Goal: Task Accomplishment & Management: Complete application form

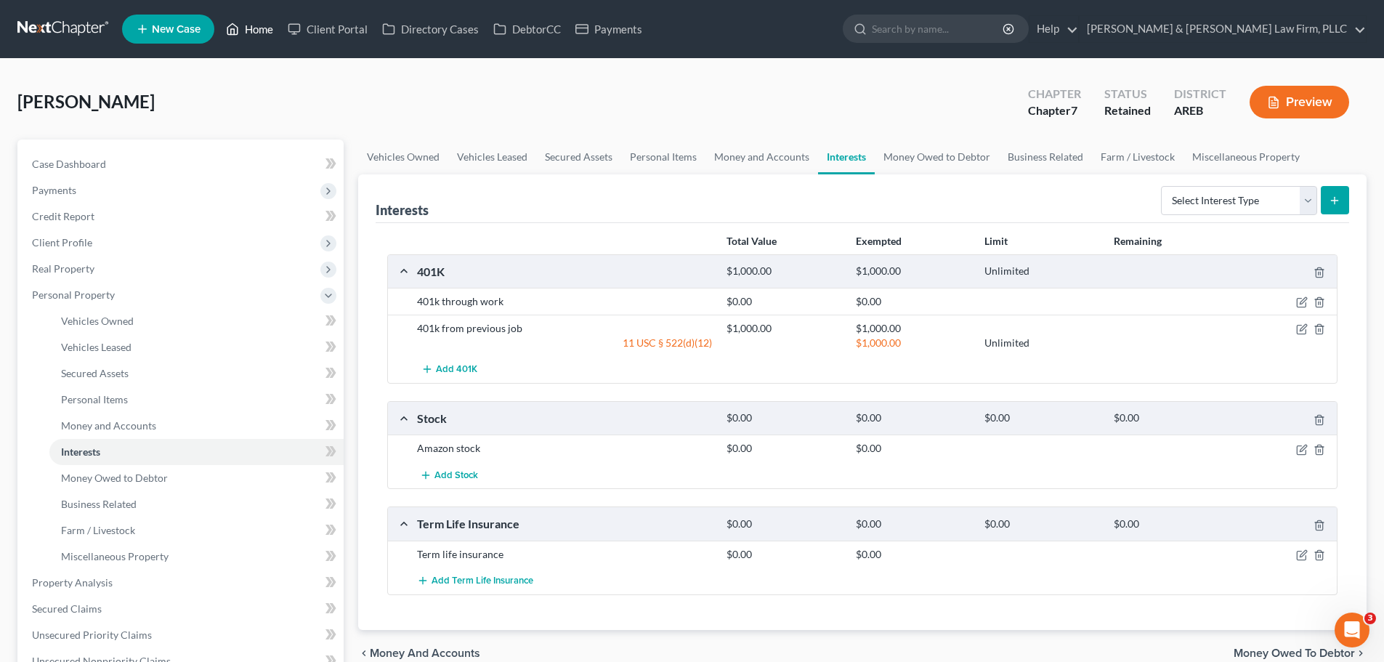
click at [256, 35] on link "Home" at bounding box center [250, 29] width 62 height 26
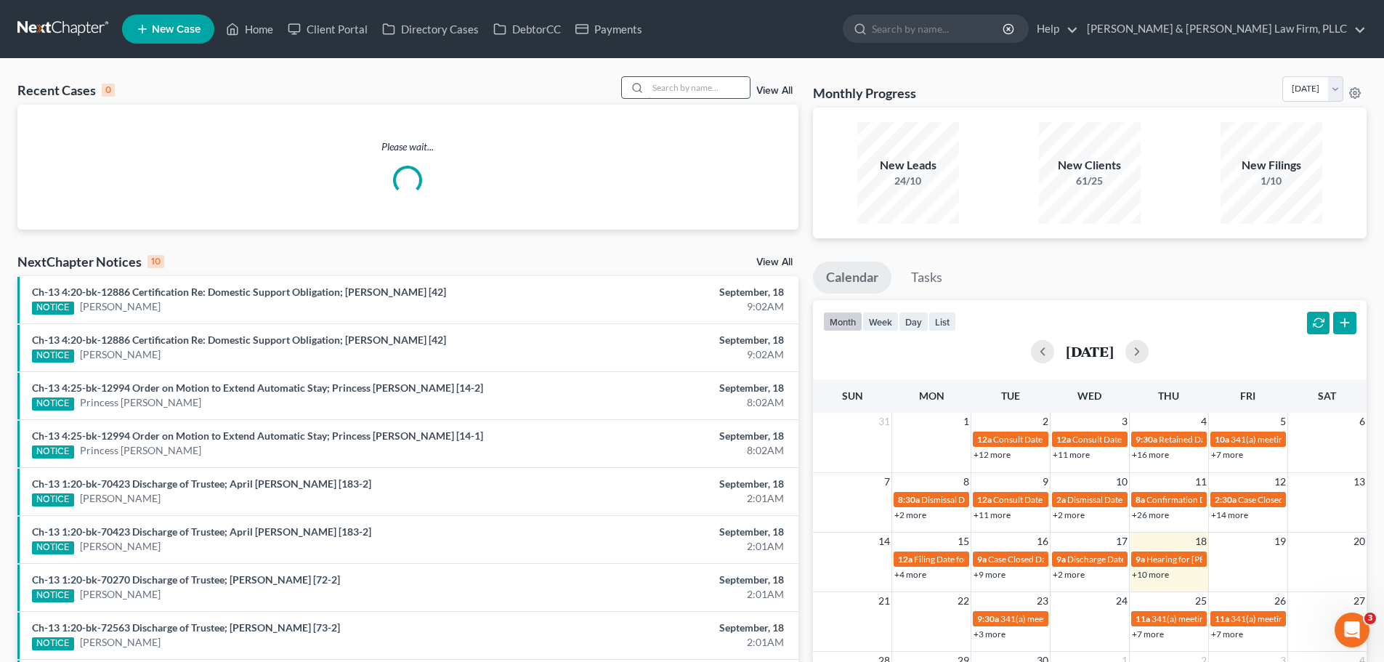
click at [700, 89] on input "search" at bounding box center [699, 87] width 102 height 21
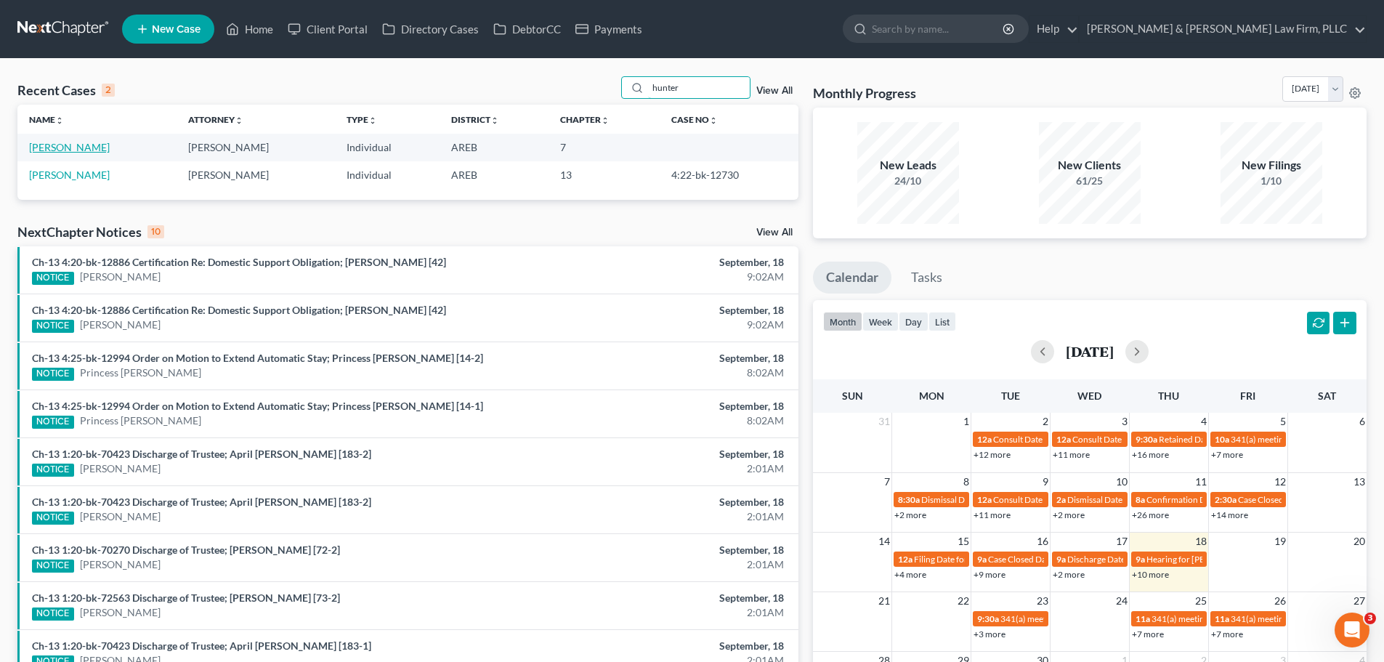
type input "hunter"
click at [98, 141] on link "[PERSON_NAME]" at bounding box center [69, 147] width 81 height 12
select select "1"
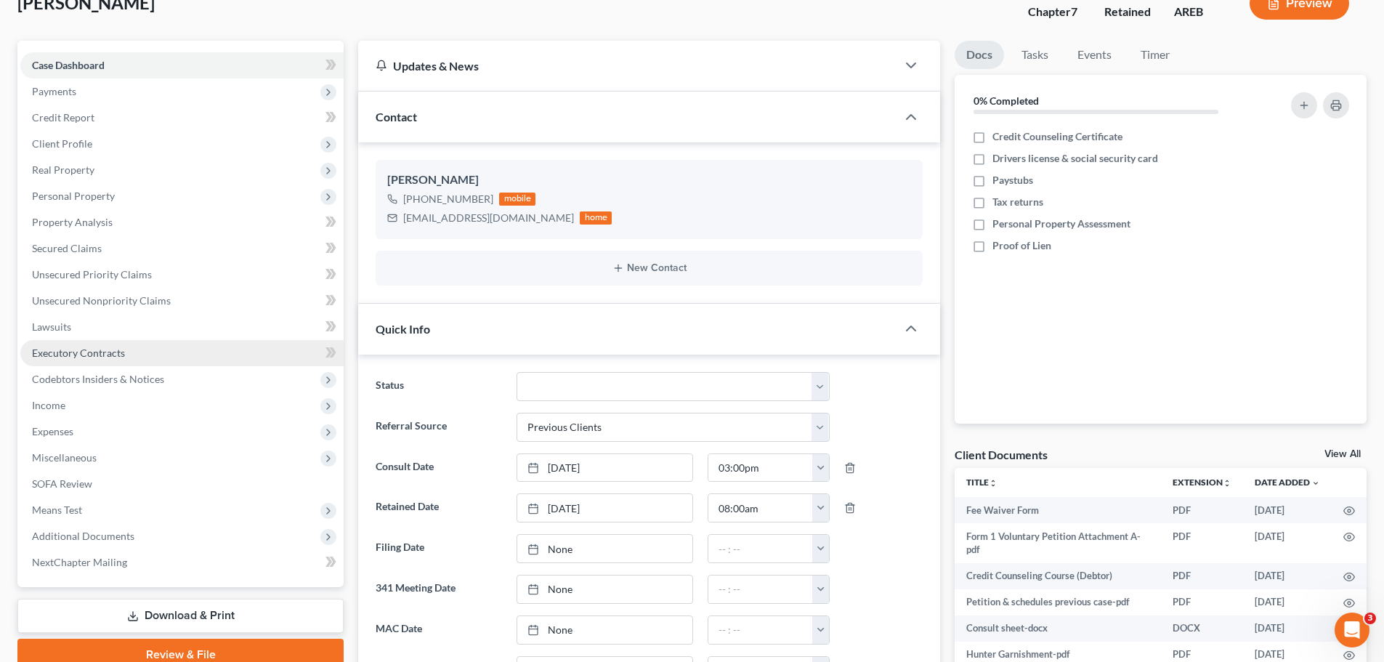
scroll to position [145, 0]
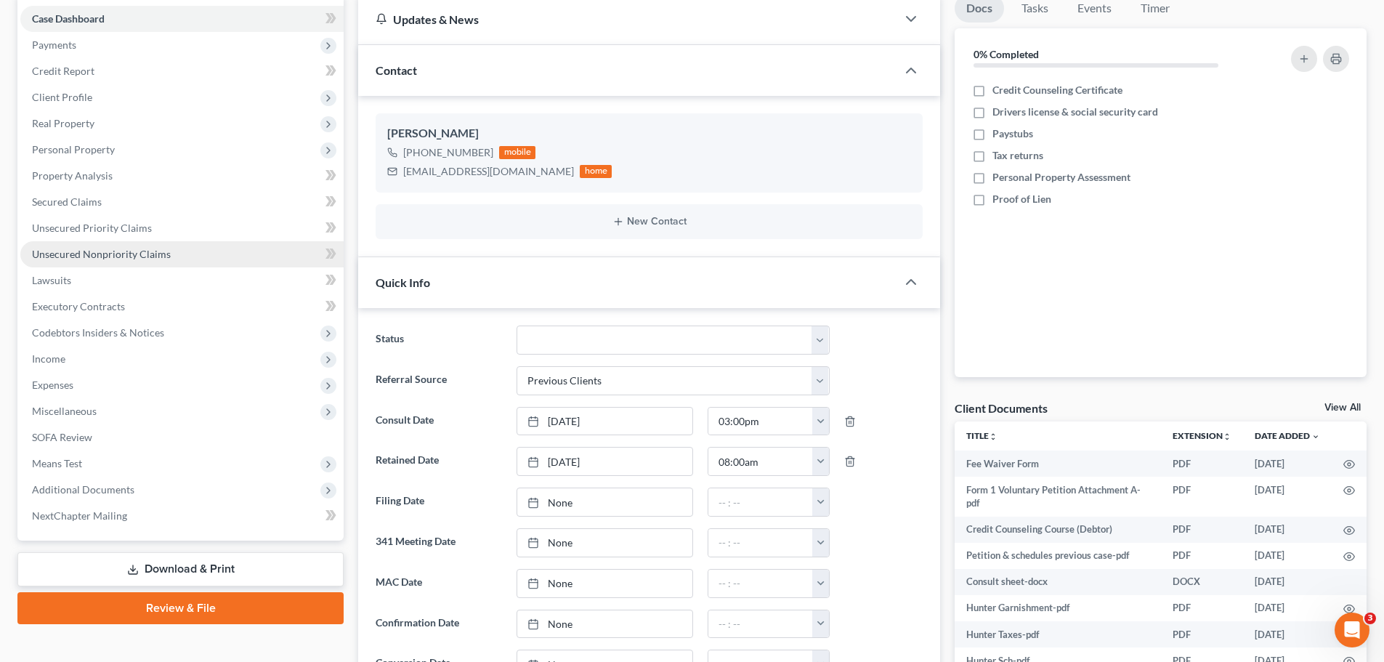
click at [94, 252] on span "Unsecured Nonpriority Claims" at bounding box center [101, 254] width 139 height 12
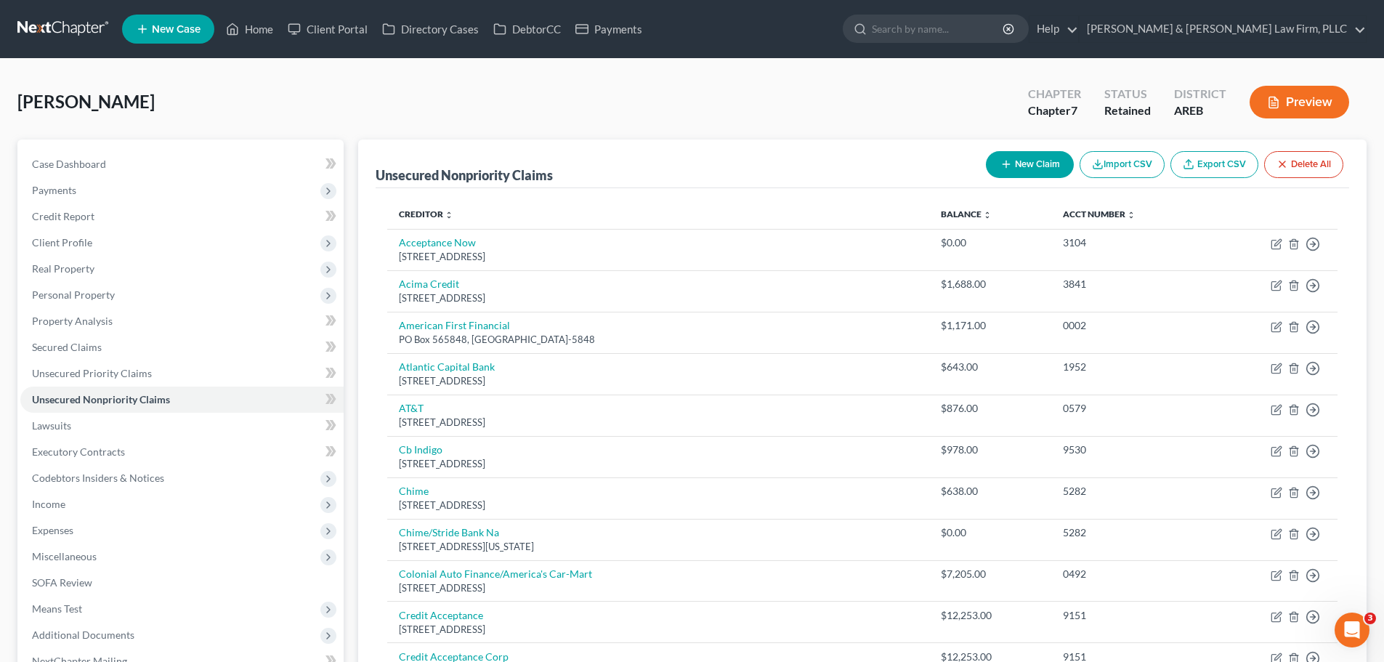
click at [1018, 181] on div "New Claim Import CSV Export CSV Delete All" at bounding box center [1164, 164] width 369 height 39
click at [1022, 166] on button "New Claim" at bounding box center [1030, 164] width 88 height 27
select select "0"
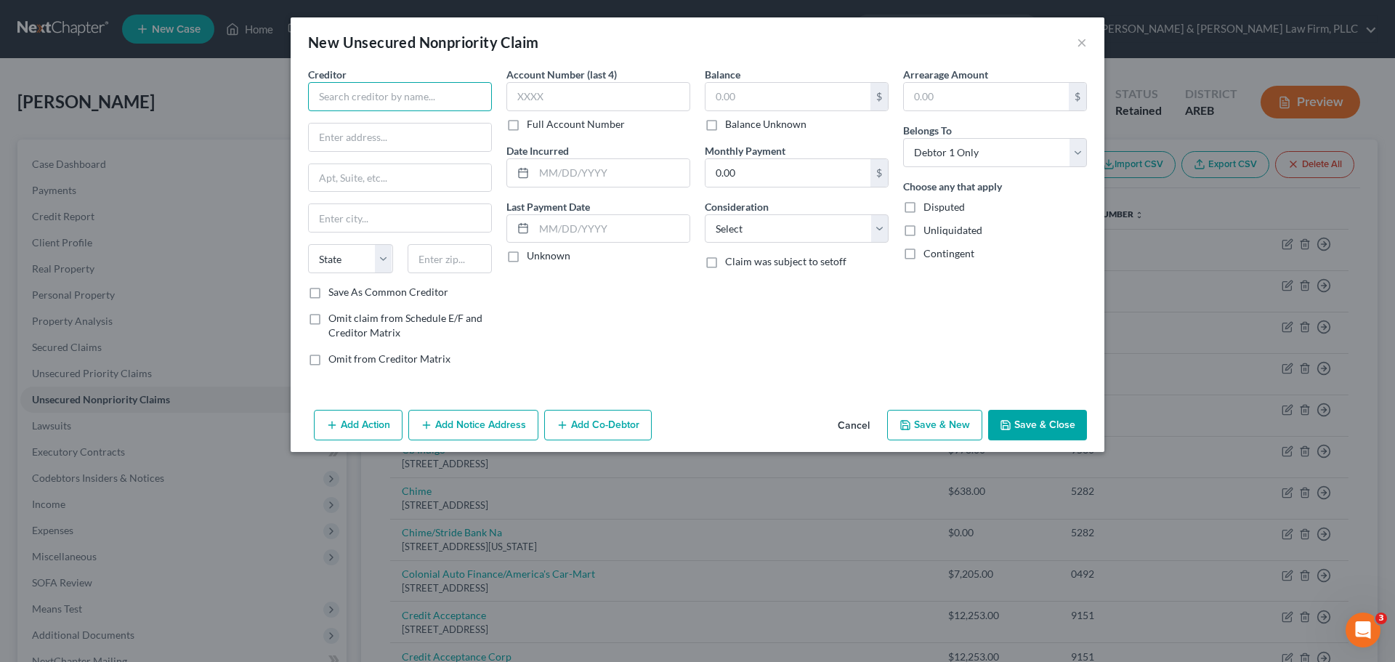
click at [347, 102] on input "text" at bounding box center [400, 96] width 184 height 29
type input "Klarna"
click at [345, 117] on div "Klarna" at bounding box center [395, 122] width 151 height 15
type input "[STREET_ADDRESS]"
type input "Fl 3"
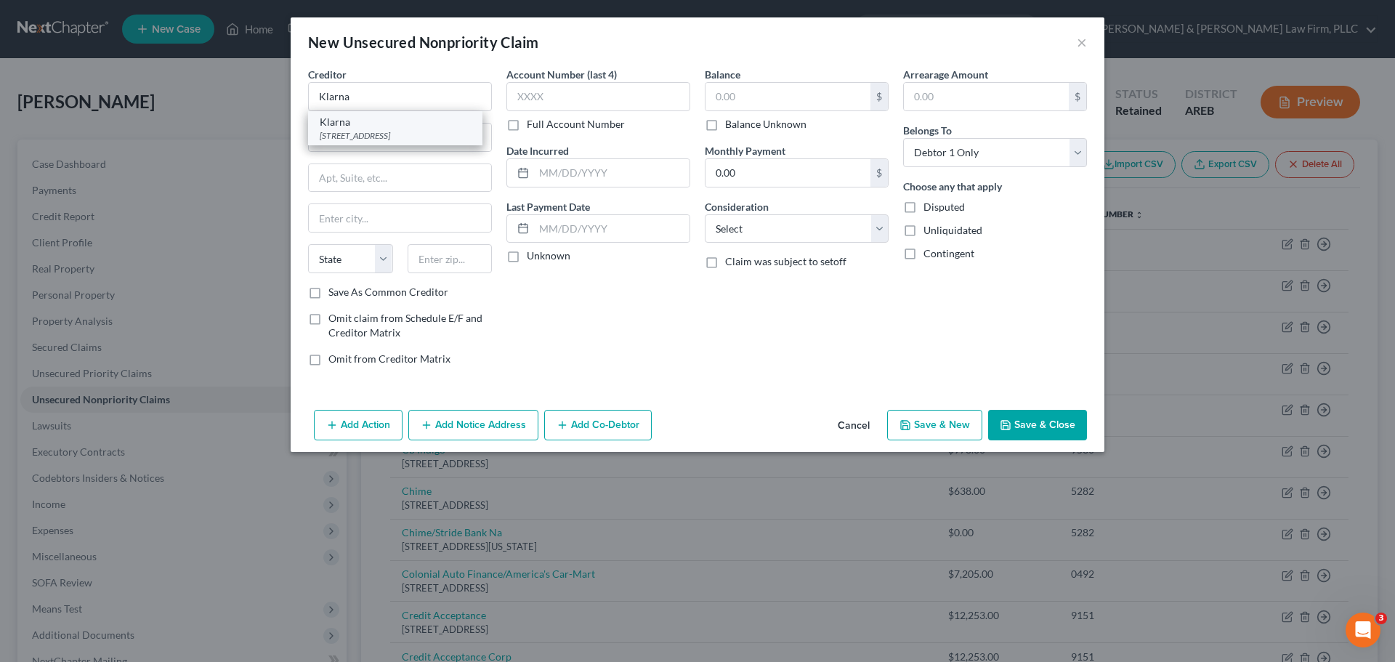
type input "Columbus"
select select "36"
type input "43215-2929"
click at [747, 92] on input "text" at bounding box center [787, 97] width 165 height 28
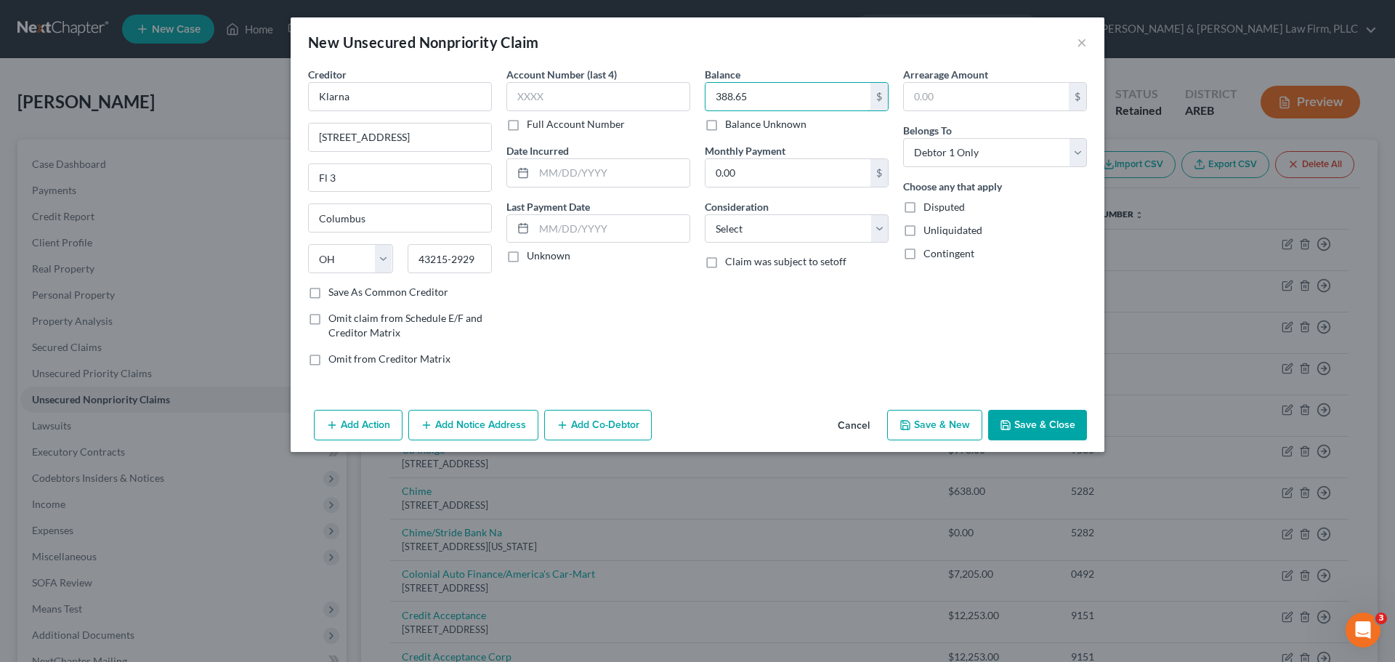
type input "388.65"
click at [955, 426] on button "Save & New" at bounding box center [934, 425] width 95 height 31
select select "0"
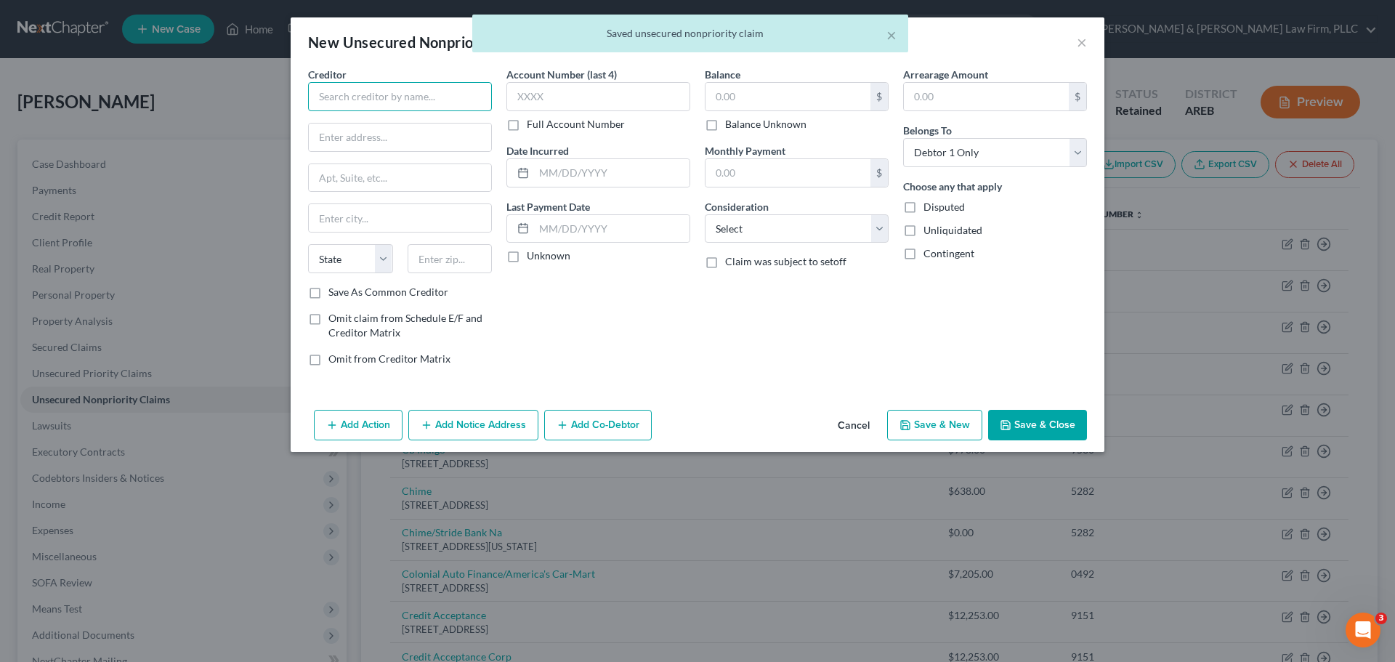
click at [435, 98] on input "text" at bounding box center [400, 96] width 184 height 29
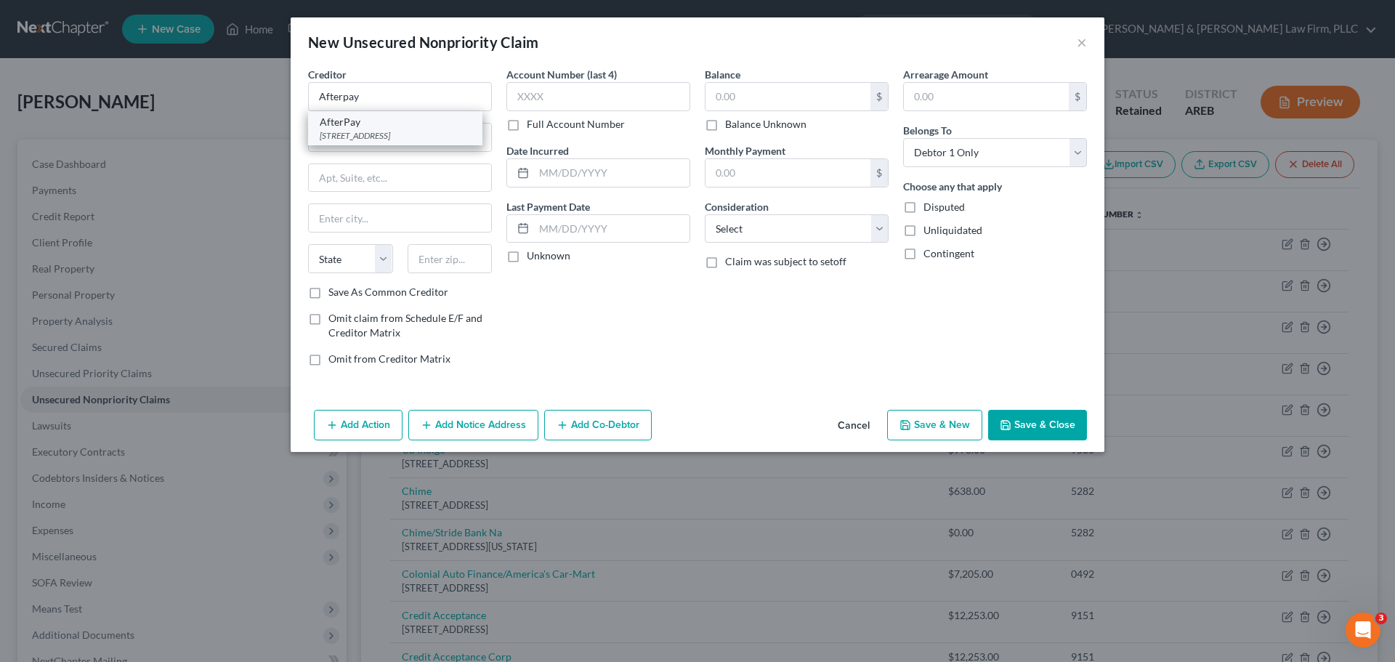
click at [429, 139] on div "[STREET_ADDRESS]" at bounding box center [395, 135] width 151 height 12
type input "AfterPay"
type input "PO Box 328"
type input "[GEOGRAPHIC_DATA]"
select select "4"
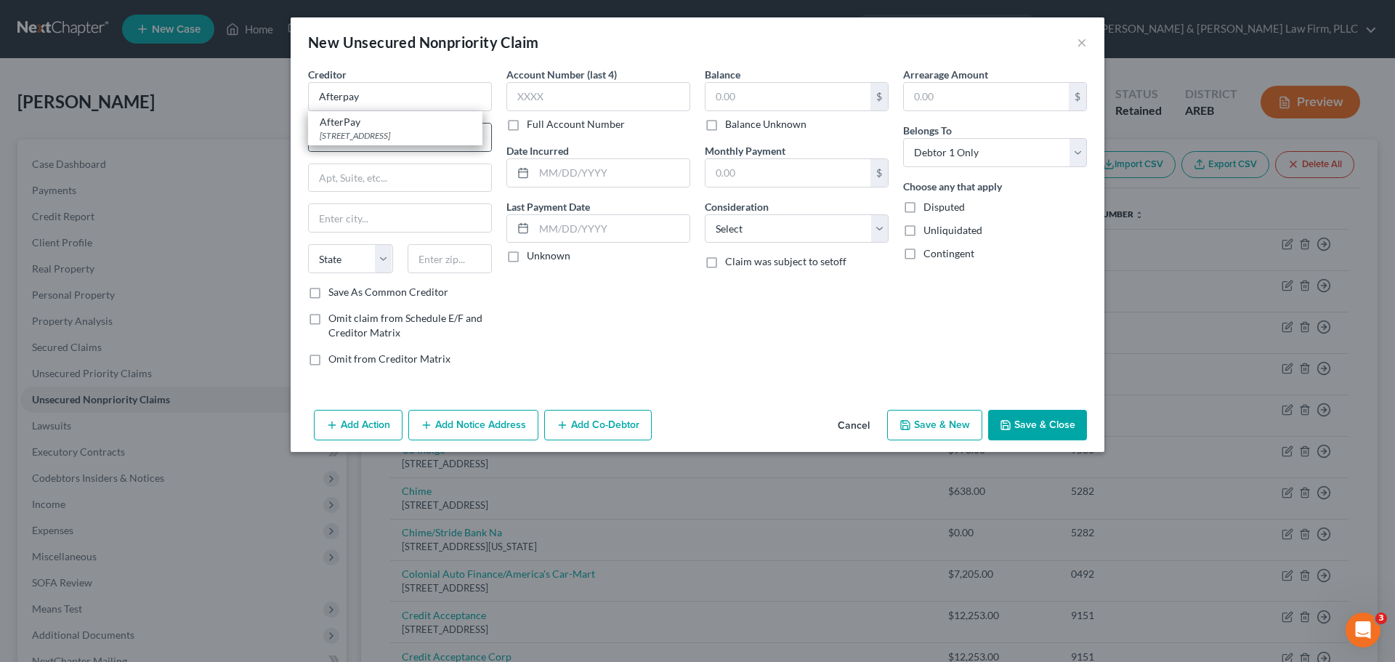
type input "94104-0328"
click at [724, 84] on input "text" at bounding box center [787, 97] width 165 height 28
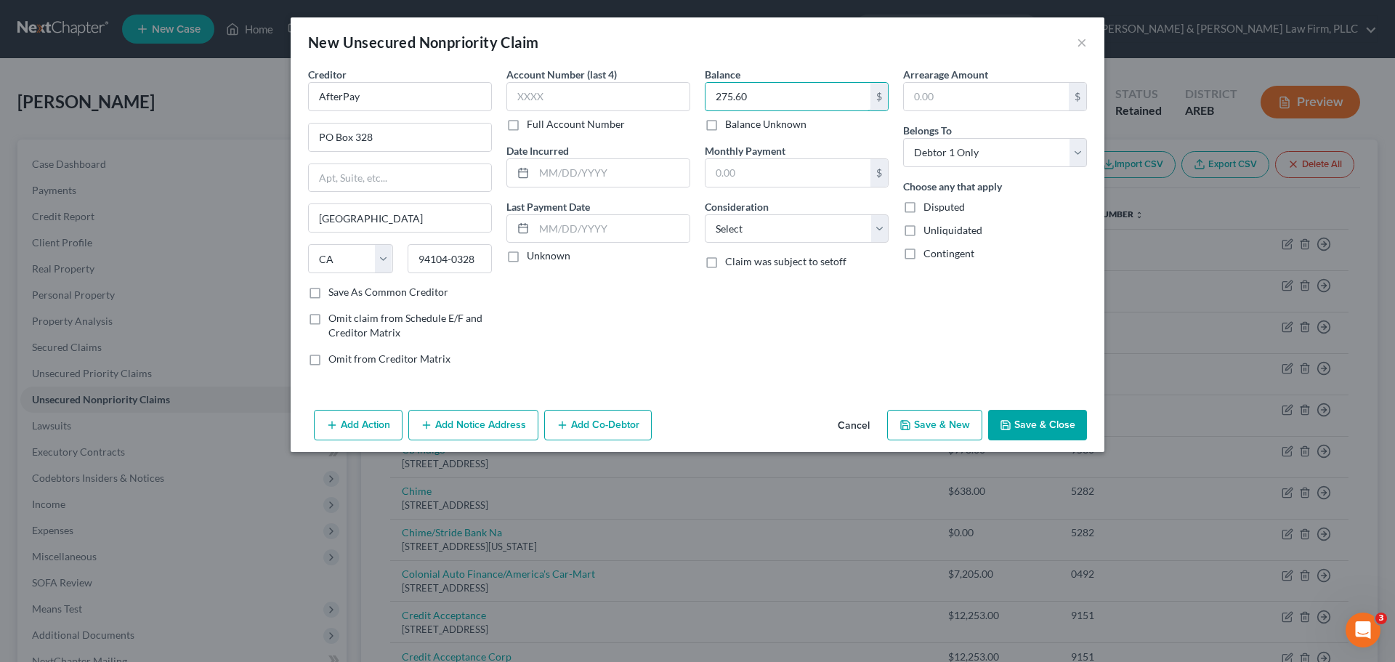
type input "275.60"
click at [930, 424] on button "Save & New" at bounding box center [934, 425] width 95 height 31
select select "0"
type input "0.00"
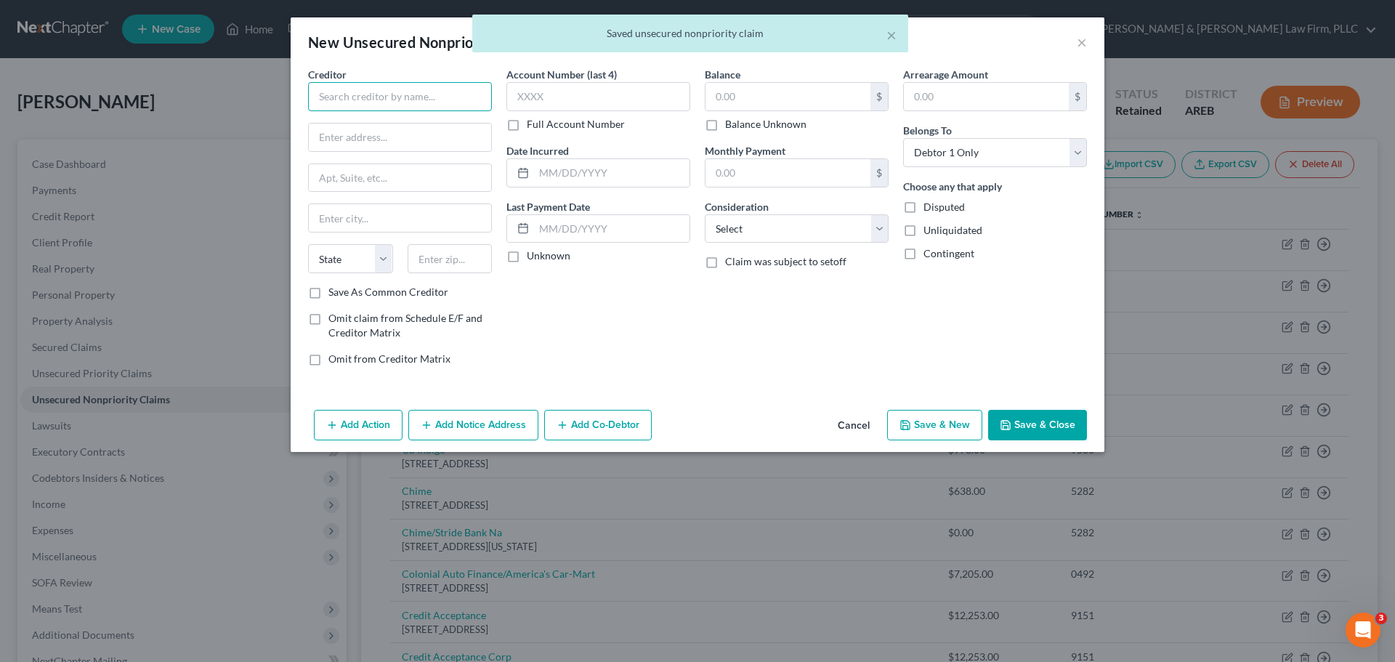
click at [394, 106] on input "text" at bounding box center [400, 96] width 184 height 29
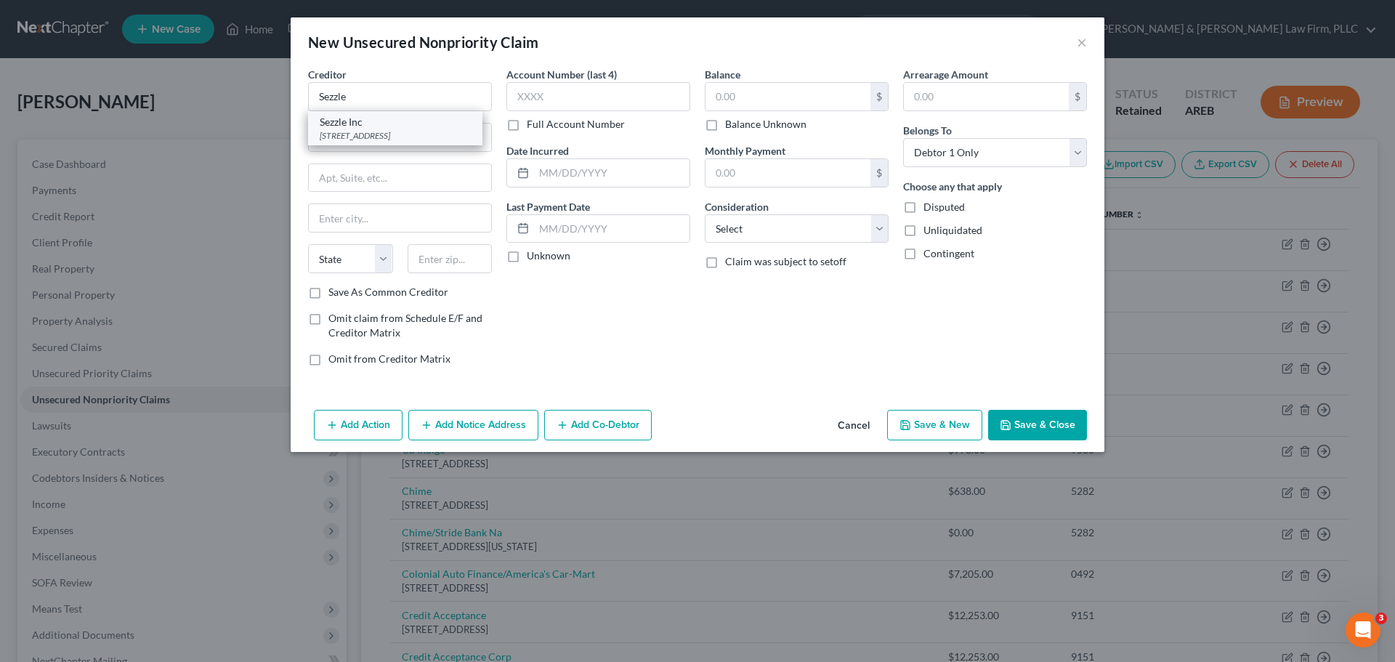
click at [384, 136] on div "[STREET_ADDRESS]" at bounding box center [395, 135] width 151 height 12
type input "Sezzle Inc"
type input "[STREET_ADDRESS]"
type input "[GEOGRAPHIC_DATA]"
select select "24"
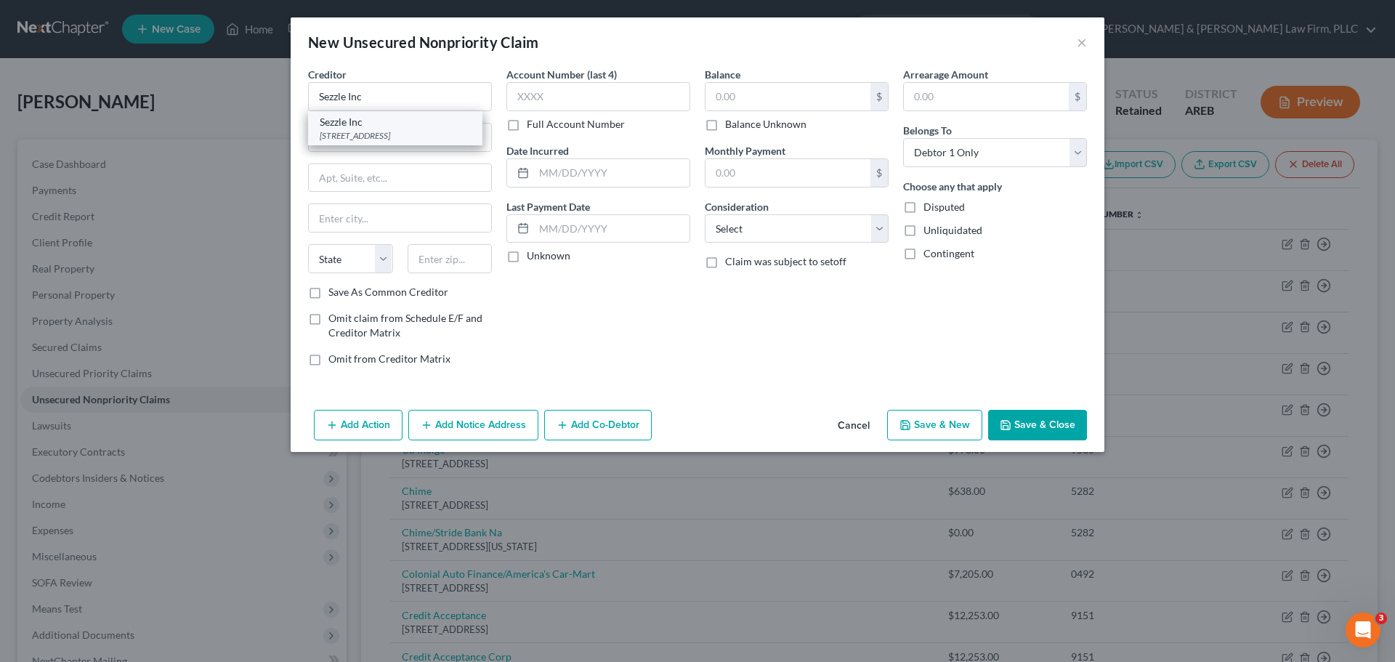
type input "55401"
click at [735, 97] on input "text" at bounding box center [787, 97] width 165 height 28
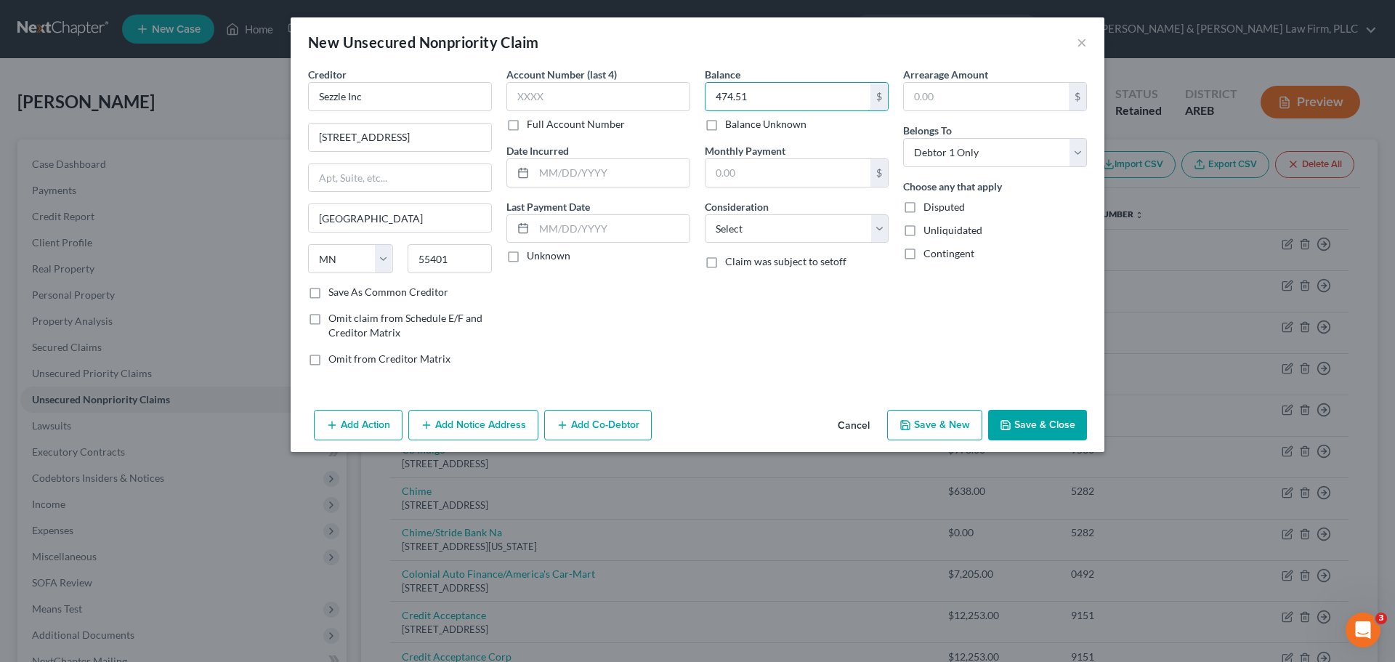
type input "474.51"
click at [947, 420] on button "Save & New" at bounding box center [934, 425] width 95 height 31
type input "0.00"
select select "0"
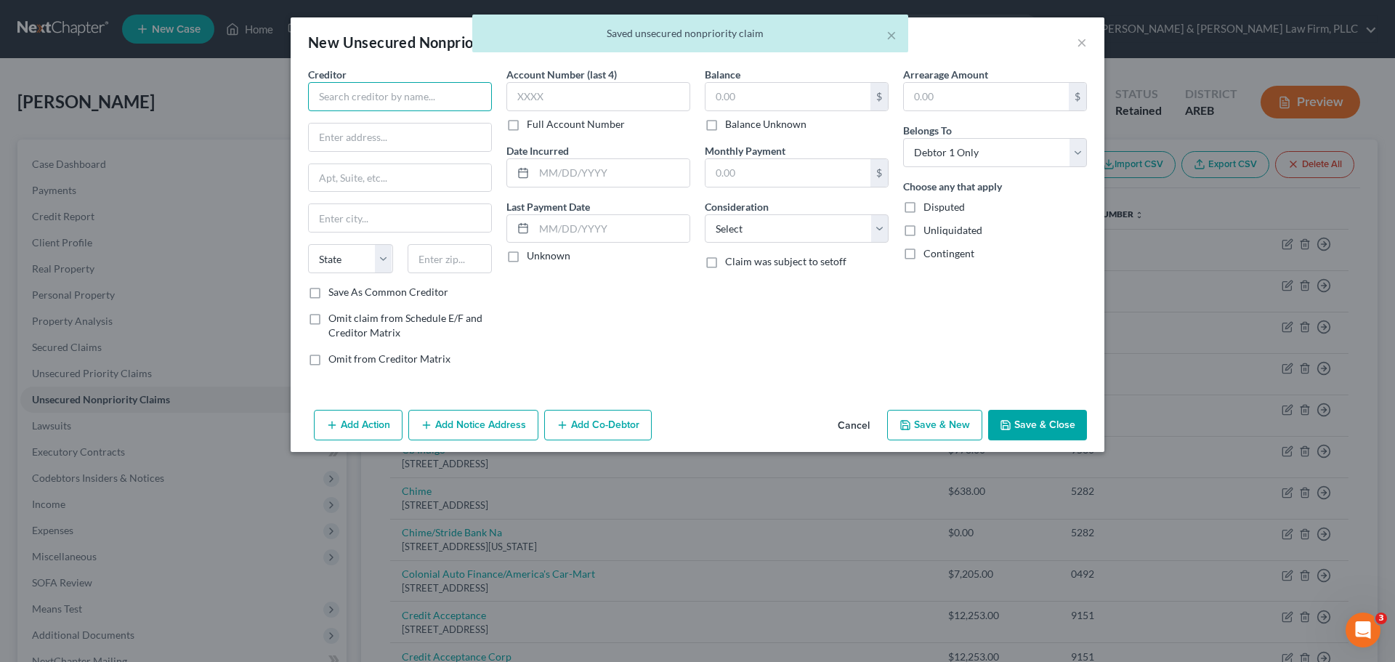
click at [414, 105] on input "text" at bounding box center [400, 96] width 184 height 29
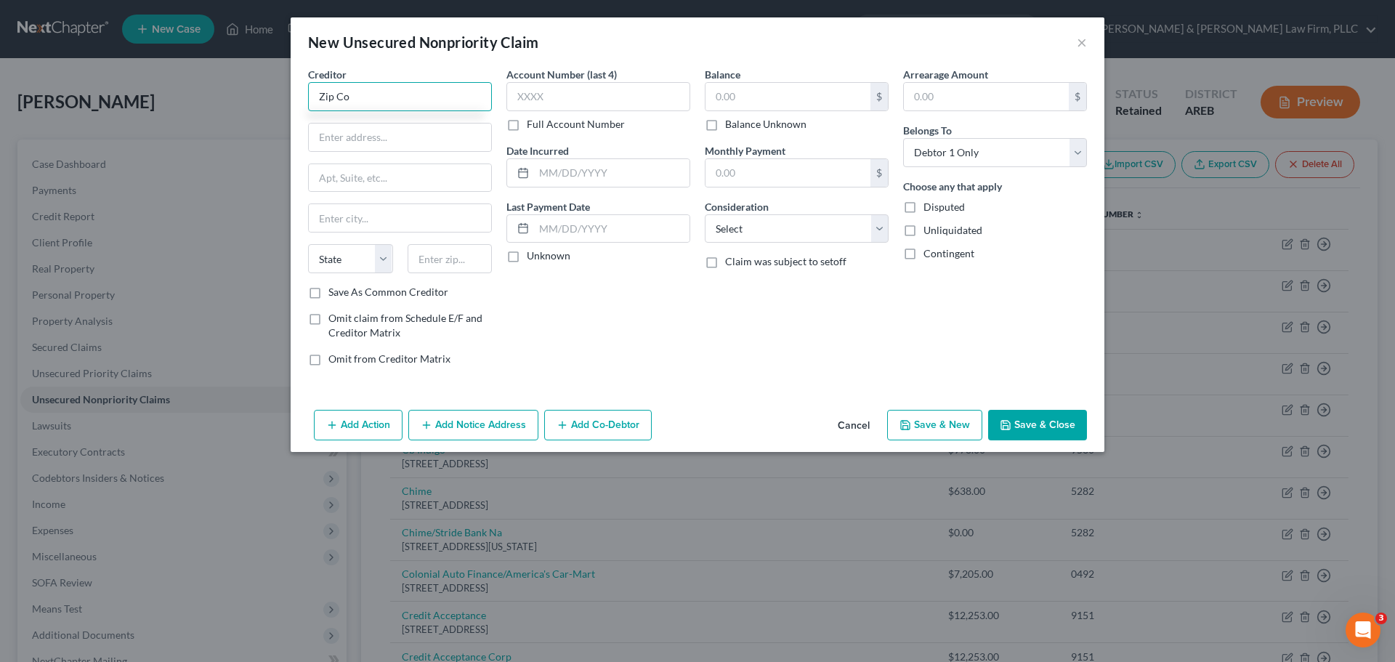
type input "Zip Co"
drag, startPoint x: 411, startPoint y: 97, endPoint x: 483, endPoint y: 70, distance: 76.8
click at [412, 97] on input "Zip Co" at bounding box center [400, 96] width 184 height 29
click at [347, 137] on input "text" at bounding box center [400, 138] width 182 height 28
paste input "[STREET_ADDRESS]"
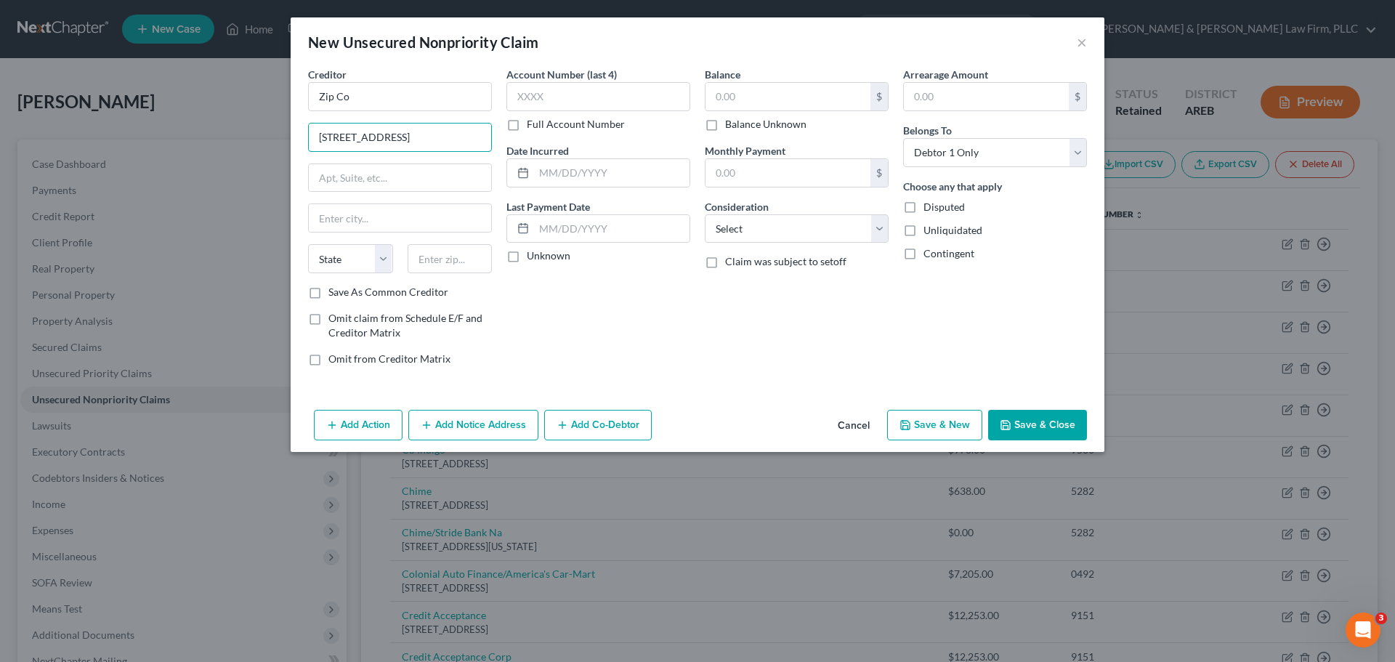
type input "[STREET_ADDRESS]"
click at [347, 187] on input "text" at bounding box center [400, 178] width 182 height 28
paste input "PMB 59872"
type input "PMB 59872"
click at [330, 222] on input "text" at bounding box center [400, 218] width 182 height 28
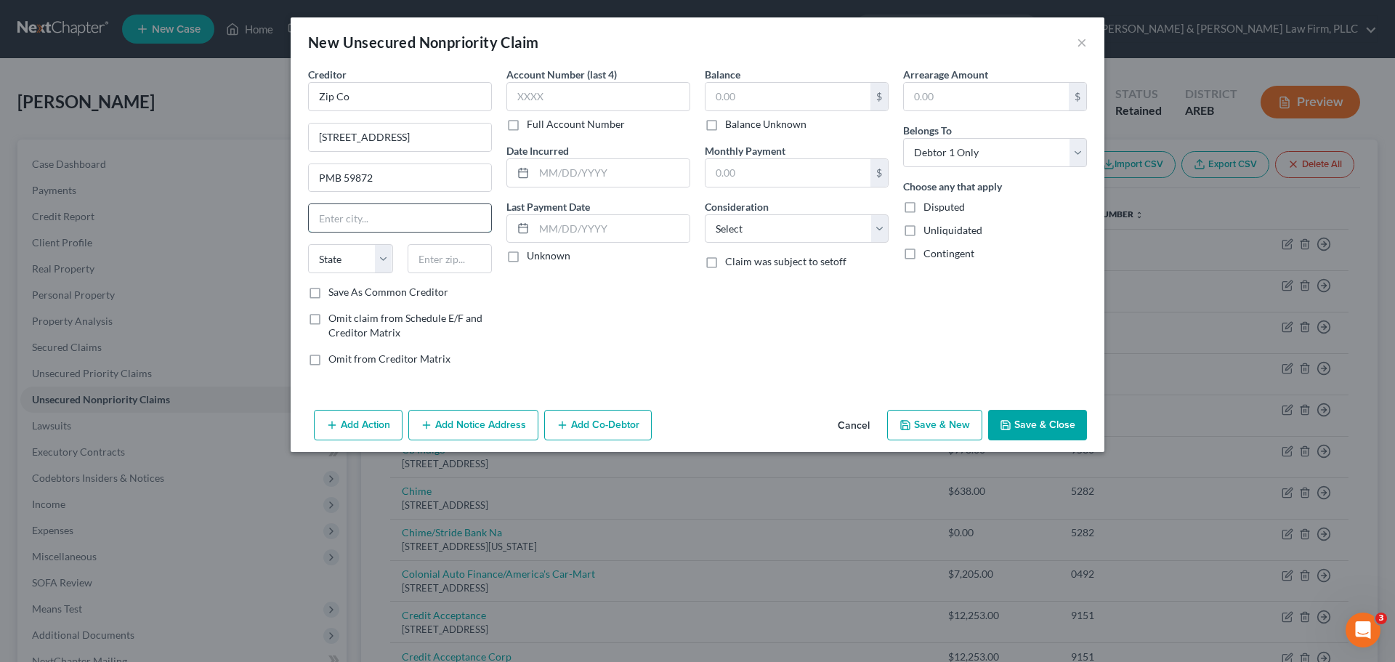
paste input "[US_STATE]"
type input "[US_STATE]"
click at [355, 255] on select "State [US_STATE] AK AR AZ CA CO CT DE DC [GEOGRAPHIC_DATA] [GEOGRAPHIC_DATA] GU…" at bounding box center [350, 258] width 85 height 29
select select "35"
click at [308, 244] on select "State [US_STATE] AK AR AZ CA CO CT DE DC [GEOGRAPHIC_DATA] [GEOGRAPHIC_DATA] GU…" at bounding box center [350, 258] width 85 height 29
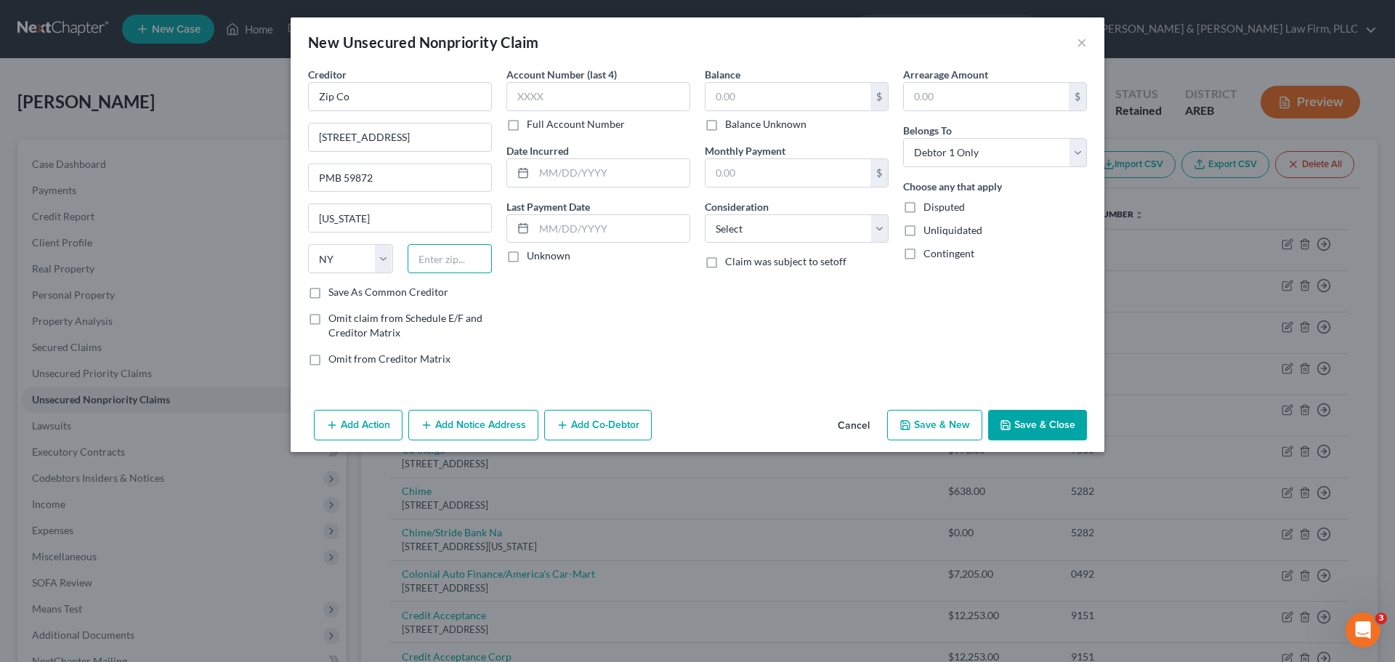
click at [424, 257] on input "text" at bounding box center [450, 258] width 85 height 29
drag, startPoint x: 415, startPoint y: 251, endPoint x: 422, endPoint y: 259, distance: 10.8
click at [419, 256] on input "text" at bounding box center [450, 258] width 85 height 29
paste input "10003‑1502"
type input "10003‑1502"
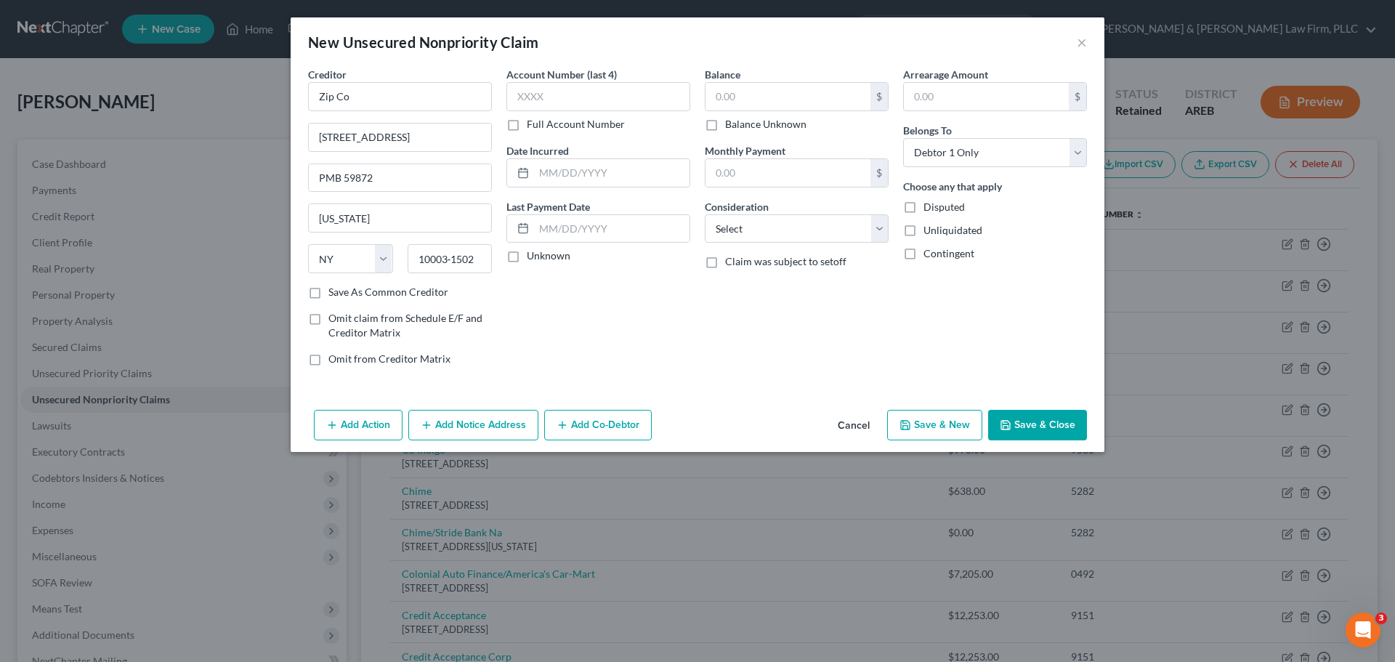
click at [328, 296] on label "Save As Common Creditor" at bounding box center [388, 292] width 120 height 15
click at [334, 294] on input "Save As Common Creditor" at bounding box center [338, 289] width 9 height 9
checkbox input "true"
click at [747, 93] on input "text" at bounding box center [787, 97] width 165 height 28
type input "136.50"
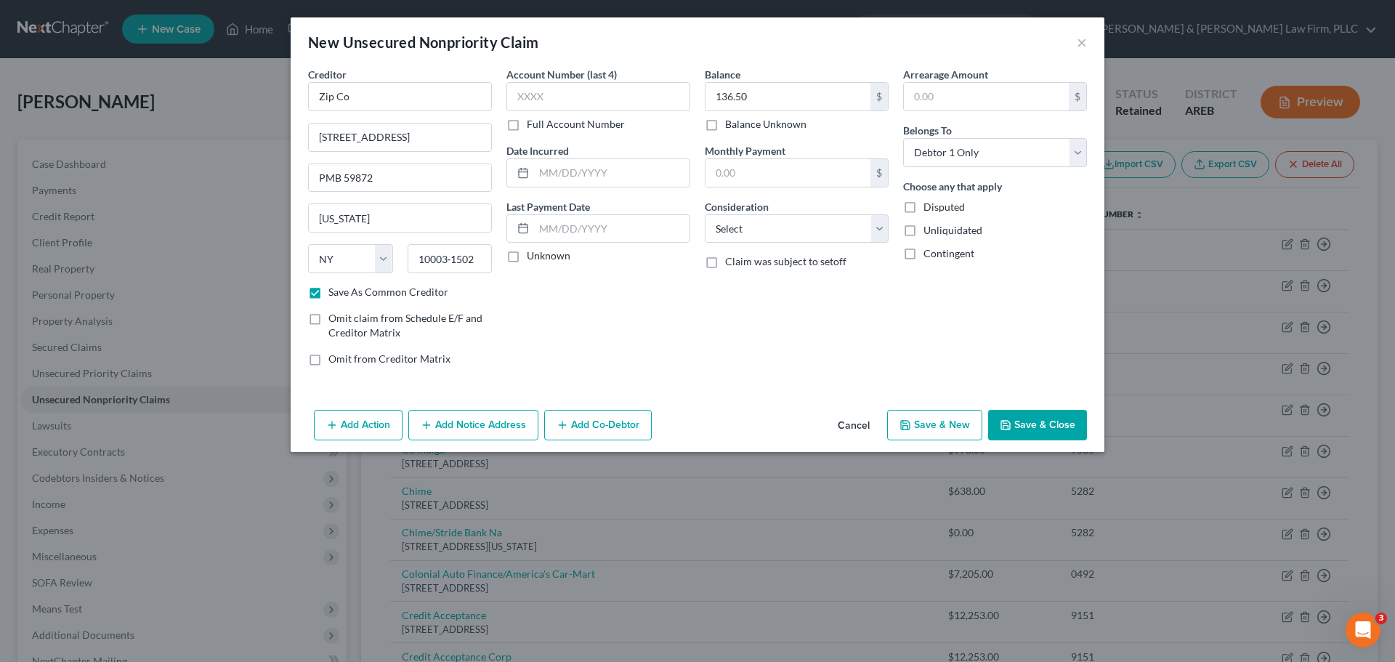
click at [1037, 429] on button "Save & Close" at bounding box center [1037, 425] width 99 height 31
checkbox input "false"
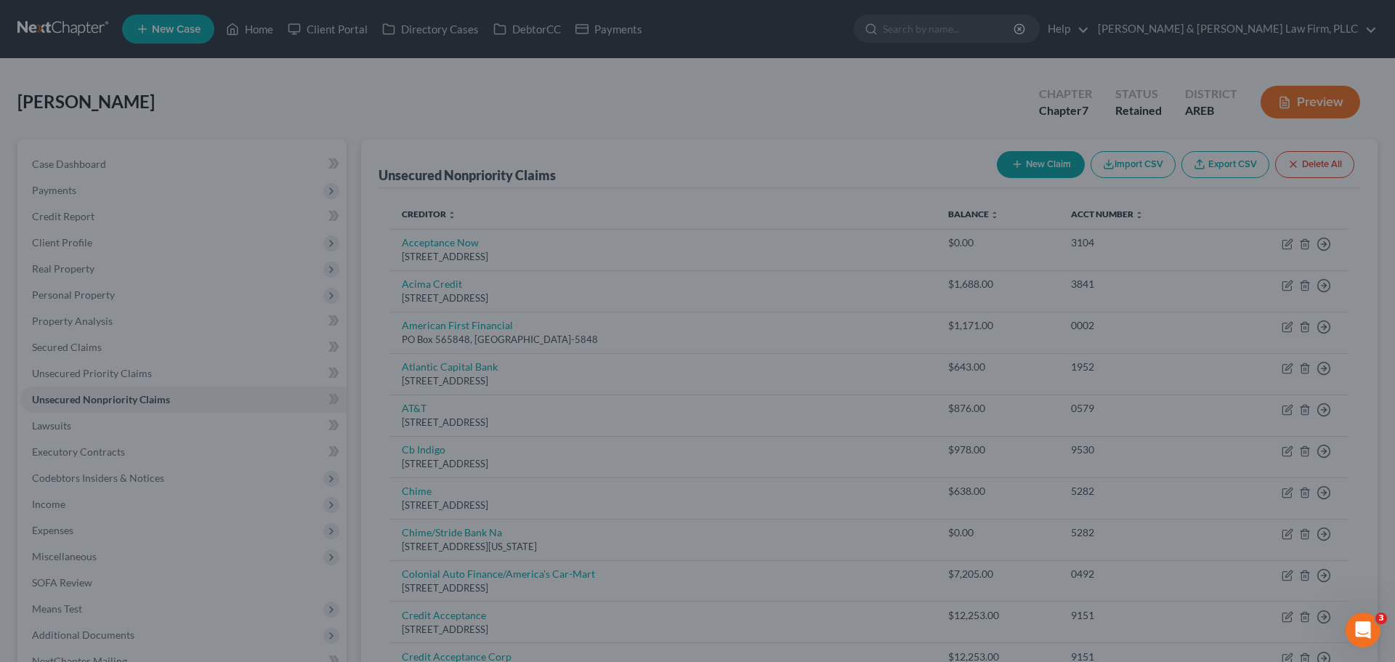
type input "0.00"
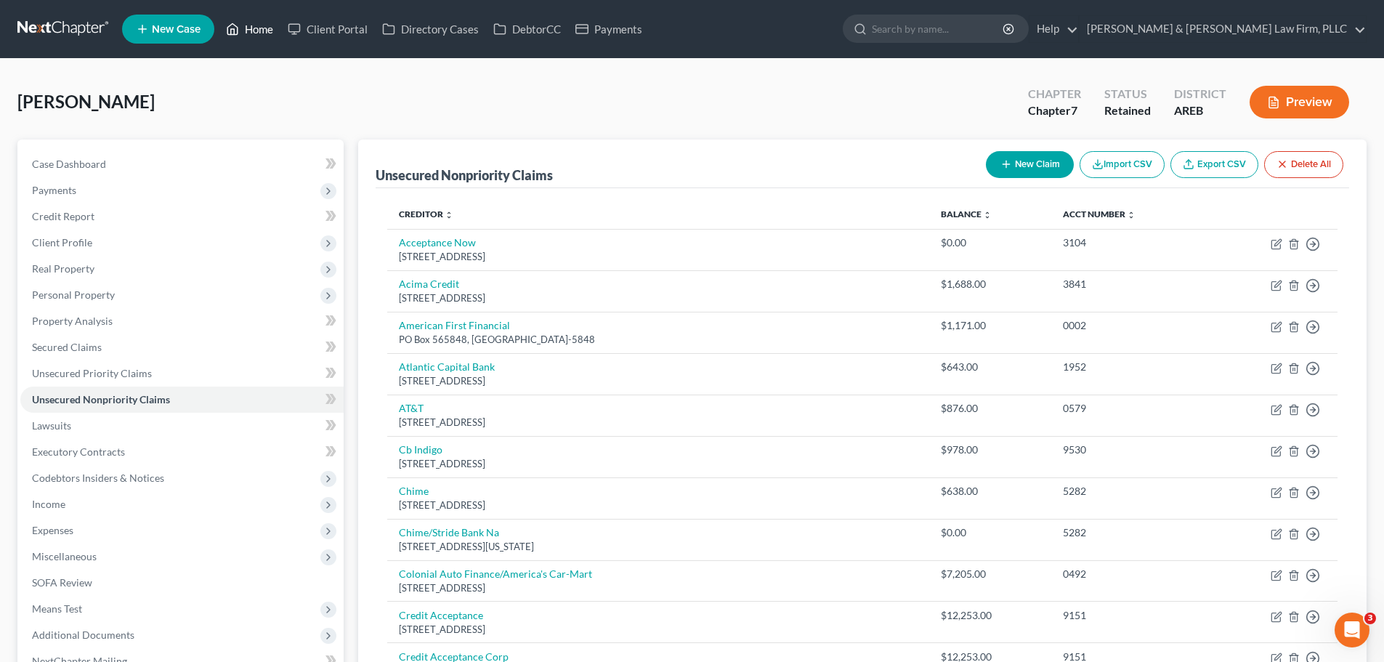
drag, startPoint x: 240, startPoint y: 26, endPoint x: 225, endPoint y: 1, distance: 29.3
click at [239, 25] on icon at bounding box center [232, 28] width 13 height 17
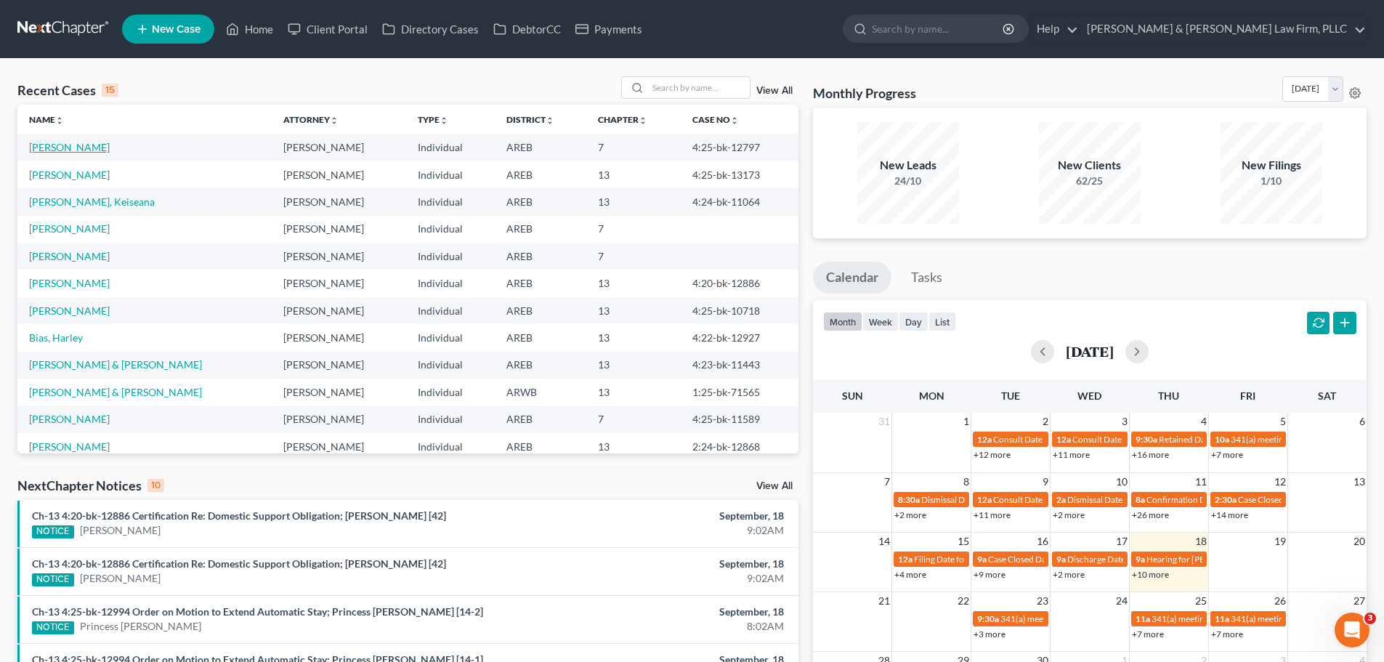
click at [70, 147] on link "[PERSON_NAME]" at bounding box center [69, 147] width 81 height 12
select select "2"
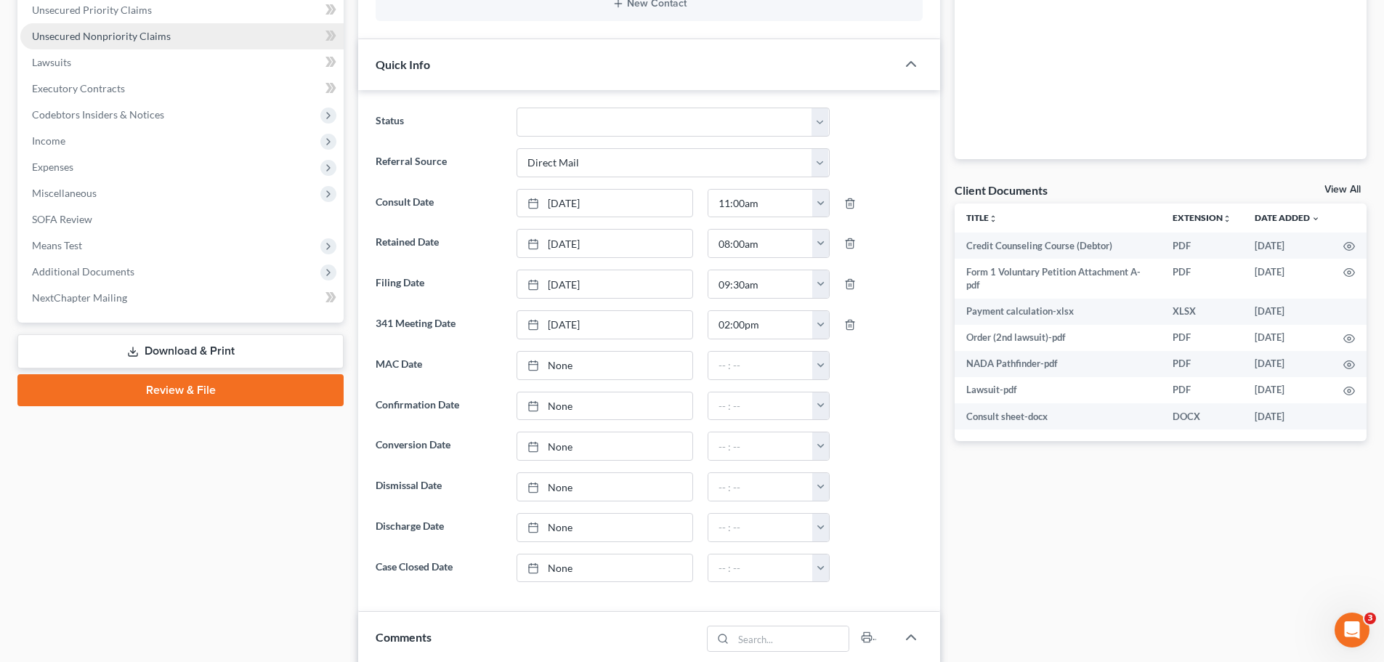
click at [142, 41] on span "Unsecured Nonpriority Claims" at bounding box center [101, 36] width 139 height 12
